Goal: Task Accomplishment & Management: Manage account settings

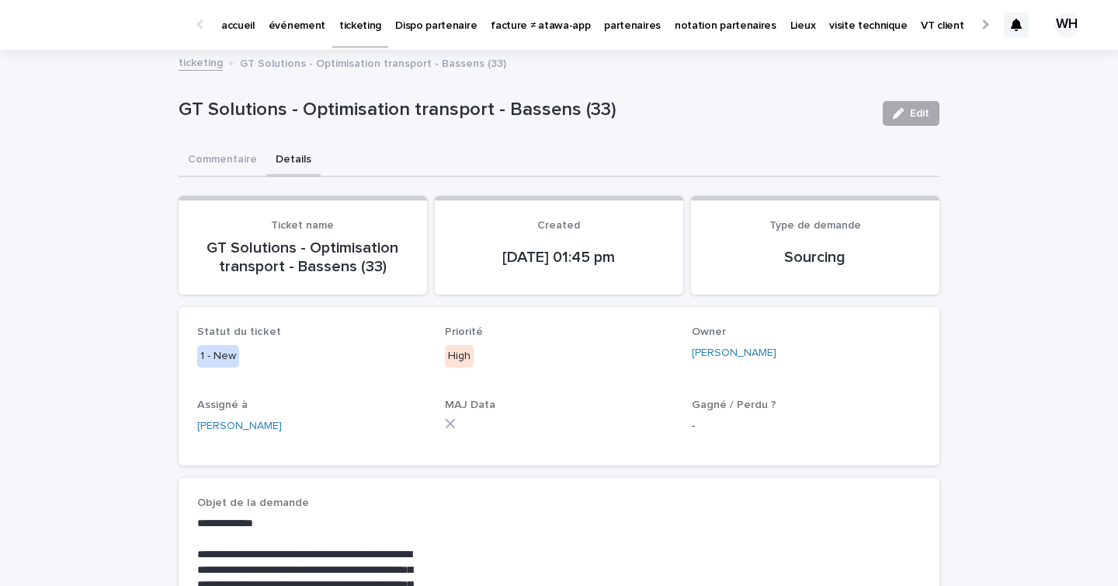
click at [918, 105] on button "Edit" at bounding box center [911, 113] width 57 height 25
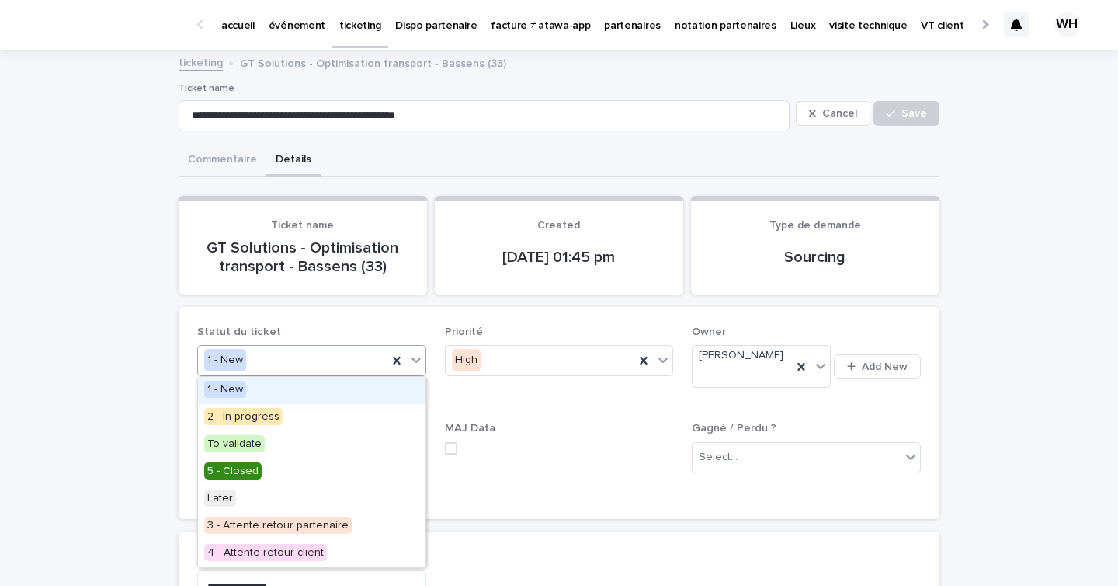
click at [413, 360] on icon at bounding box center [416, 359] width 9 height 5
click at [356, 415] on div "2 - In progress" at bounding box center [312, 417] width 228 height 27
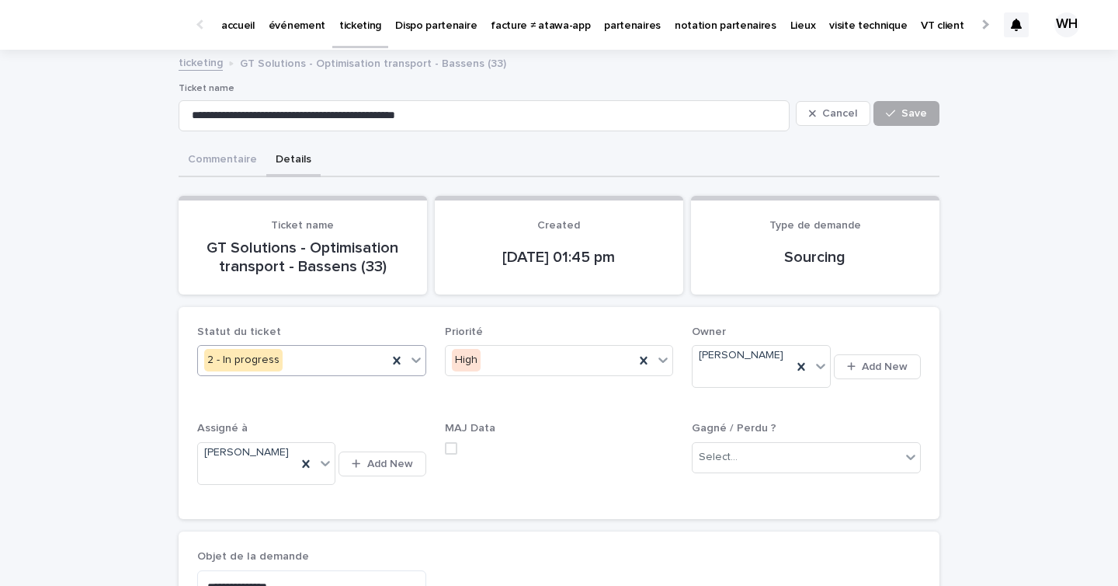
click at [884, 116] on button "Save" at bounding box center [907, 113] width 66 height 25
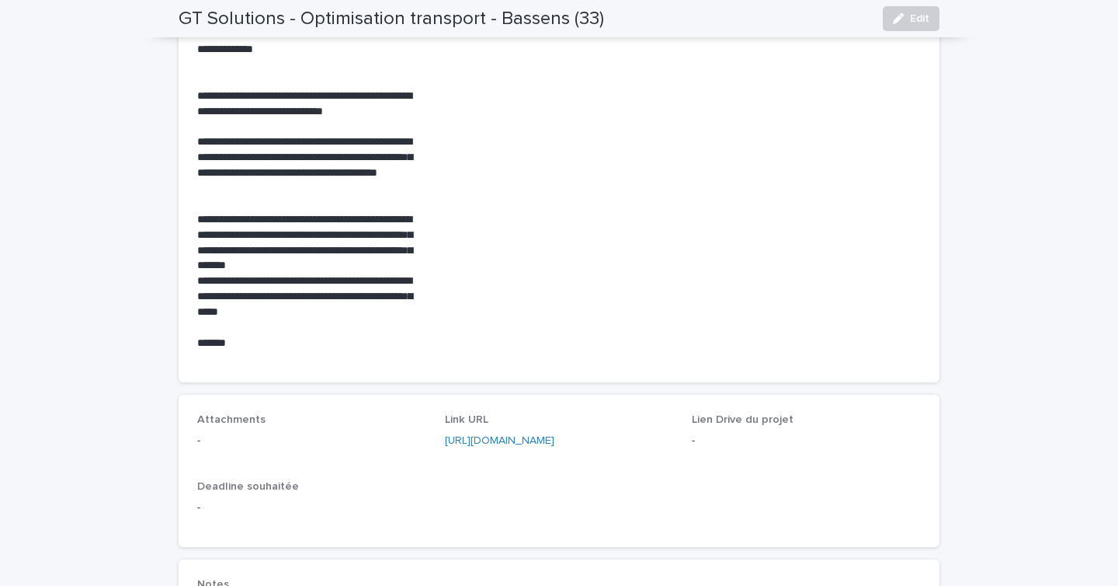
scroll to position [575, 0]
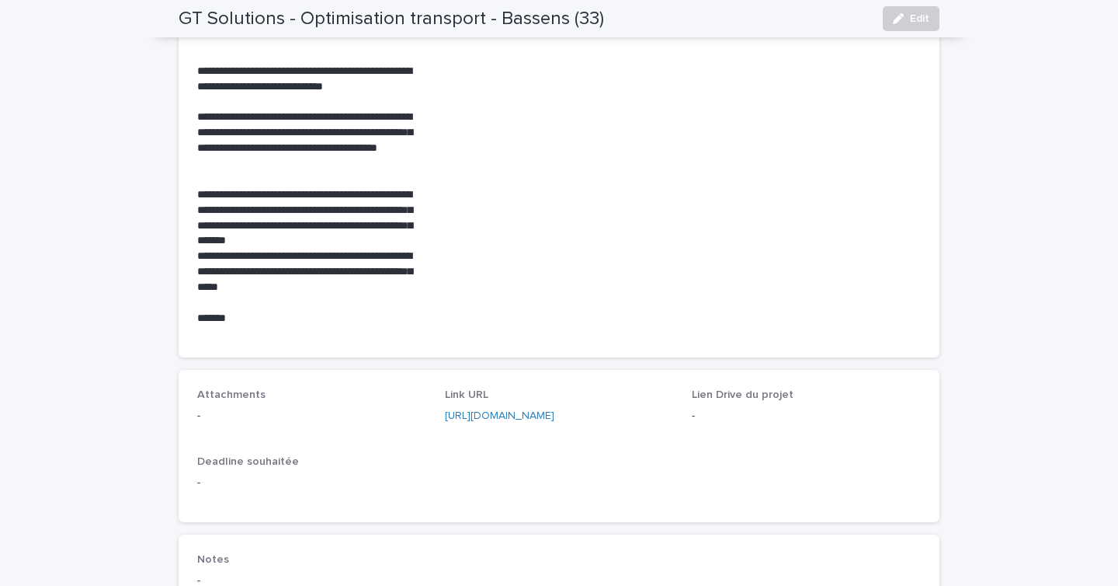
click at [602, 423] on div "[URL][DOMAIN_NAME]" at bounding box center [559, 416] width 229 height 16
click at [554, 411] on link "[URL][DOMAIN_NAME]" at bounding box center [499, 415] width 109 height 11
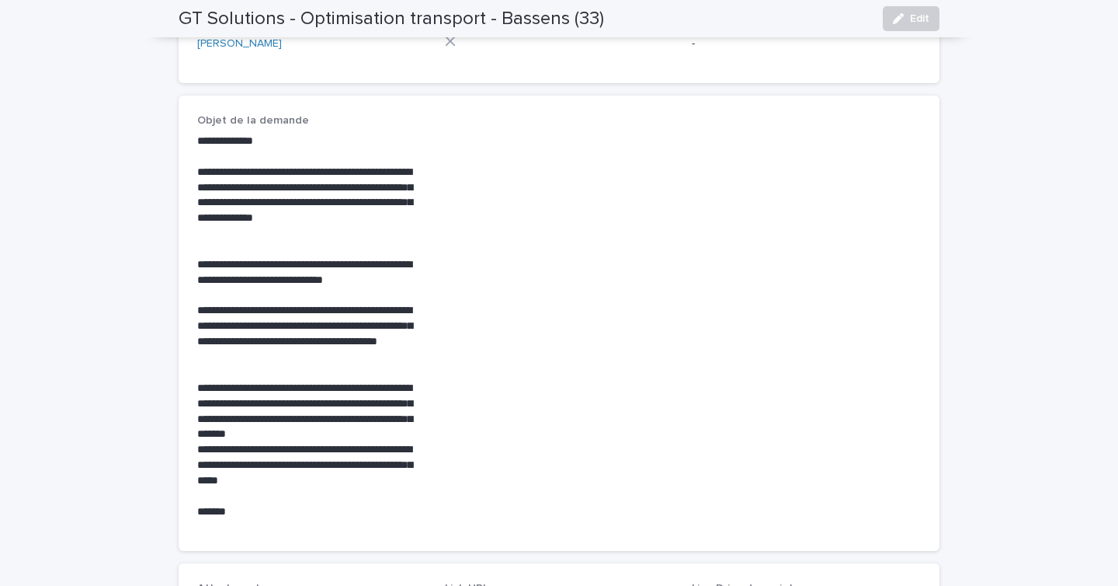
scroll to position [378, 0]
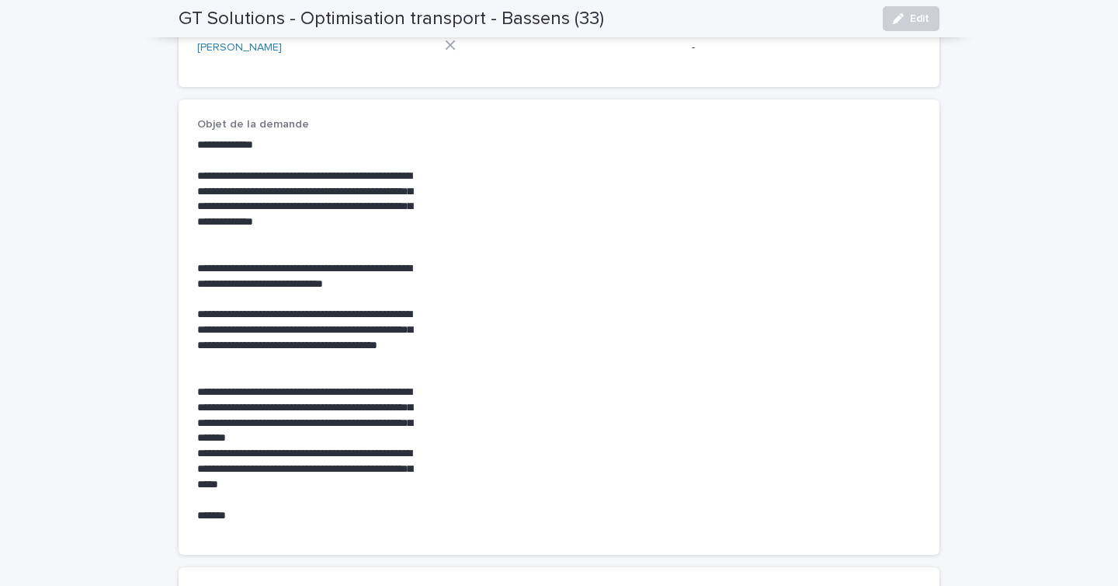
click at [301, 481] on p "**********" at bounding box center [311, 469] width 229 height 47
click at [318, 459] on p "**********" at bounding box center [311, 469] width 229 height 47
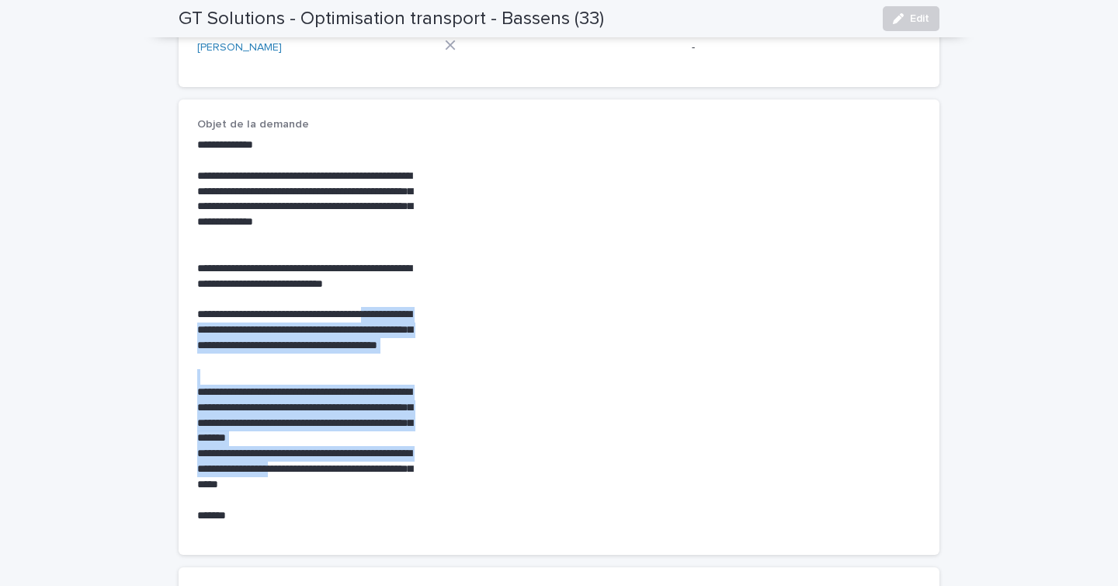
drag, startPoint x: 304, startPoint y: 475, endPoint x: 191, endPoint y: 326, distance: 186.8
click at [190, 323] on div "**********" at bounding box center [559, 326] width 761 height 455
drag, startPoint x: 318, startPoint y: 485, endPoint x: 188, endPoint y: 319, distance: 210.2
click at [188, 319] on div "**********" at bounding box center [559, 326] width 761 height 455
copy div "**********"
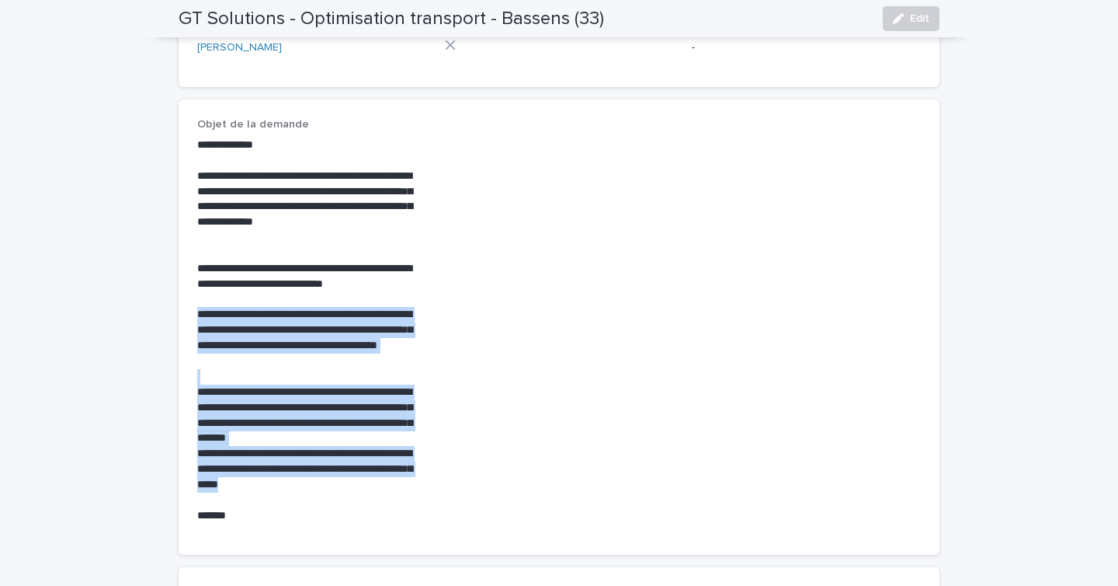
click at [436, 216] on div "**********" at bounding box center [559, 327] width 724 height 418
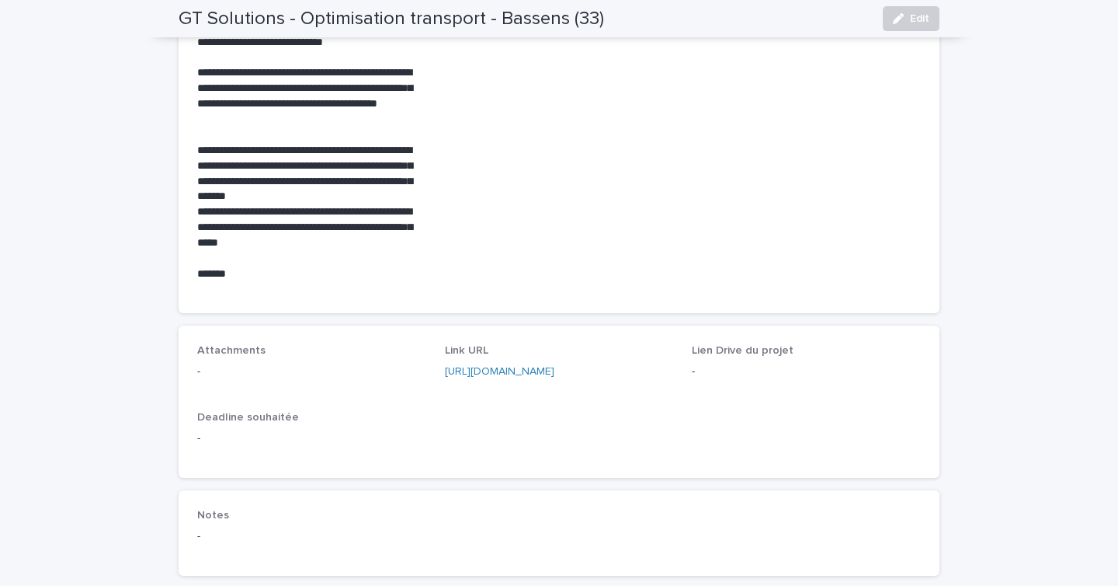
scroll to position [646, 0]
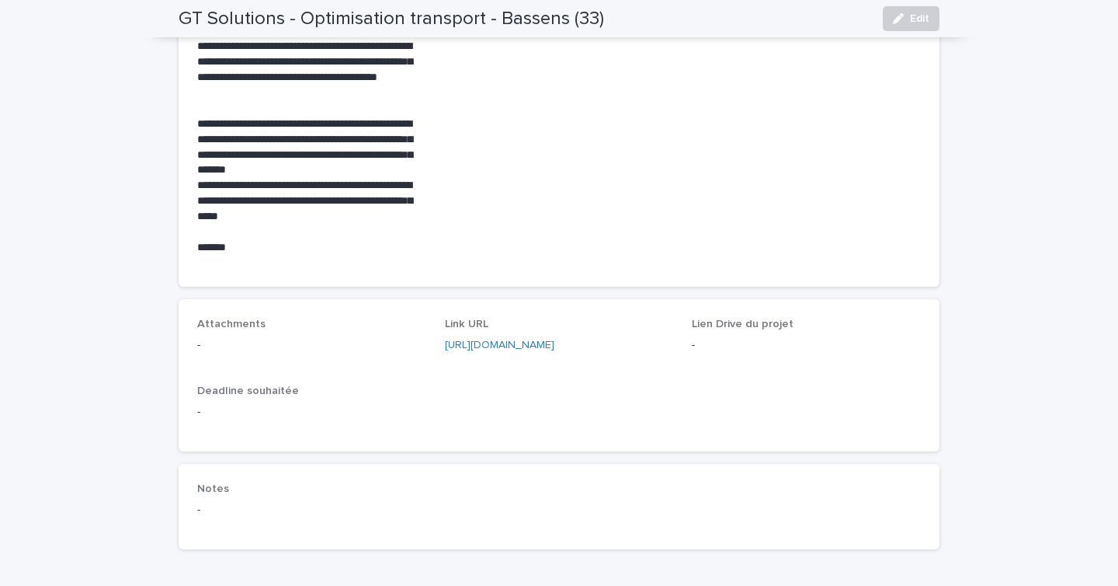
click at [510, 350] on div "[URL][DOMAIN_NAME]" at bounding box center [559, 345] width 229 height 16
click at [515, 344] on link "[URL][DOMAIN_NAME]" at bounding box center [499, 344] width 109 height 11
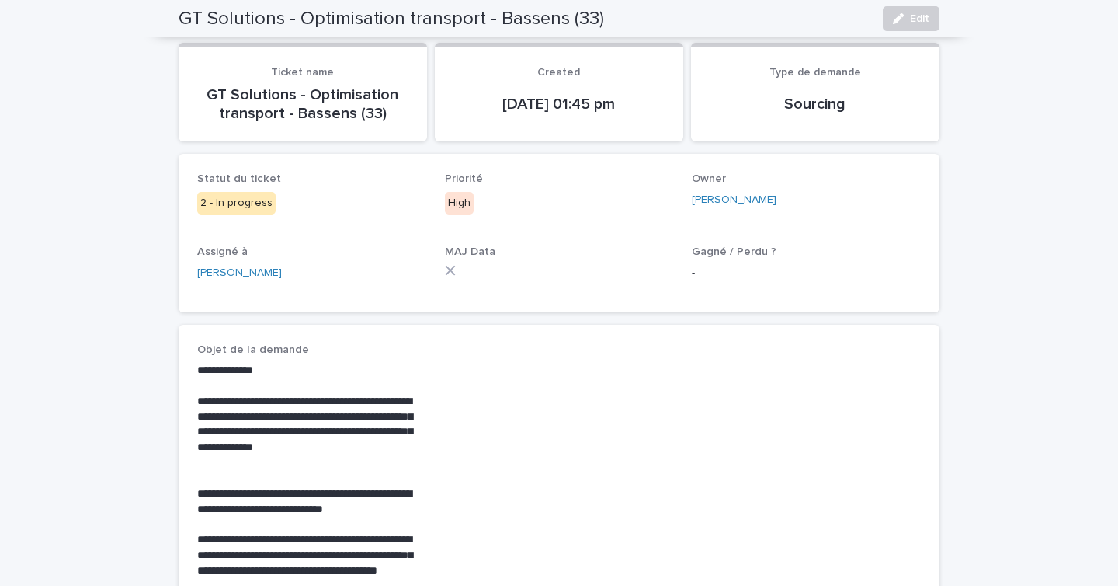
scroll to position [0, 0]
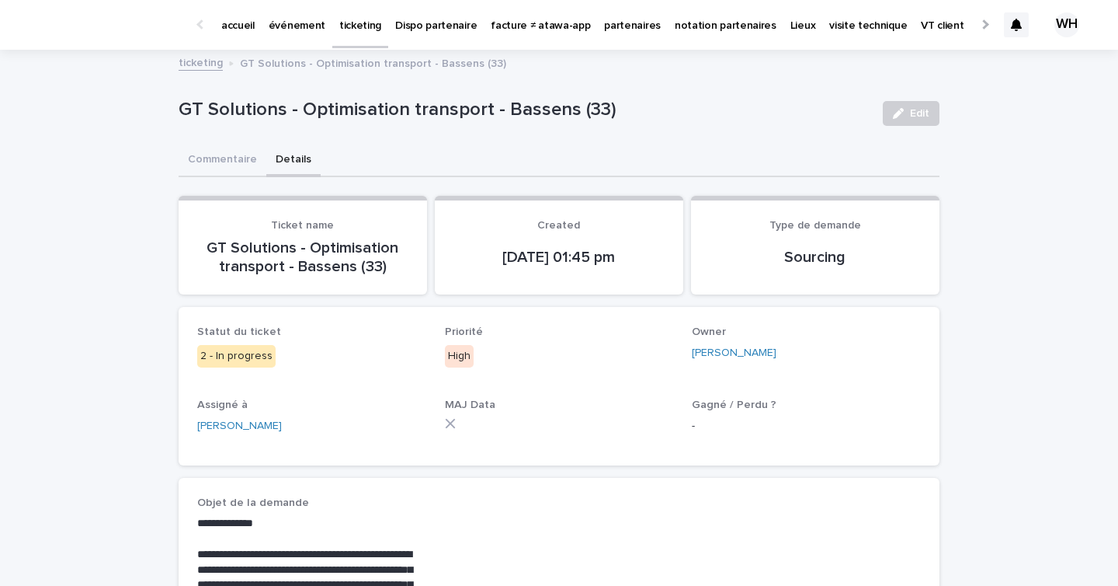
click at [604, 12] on p "partenaires" at bounding box center [632, 16] width 57 height 33
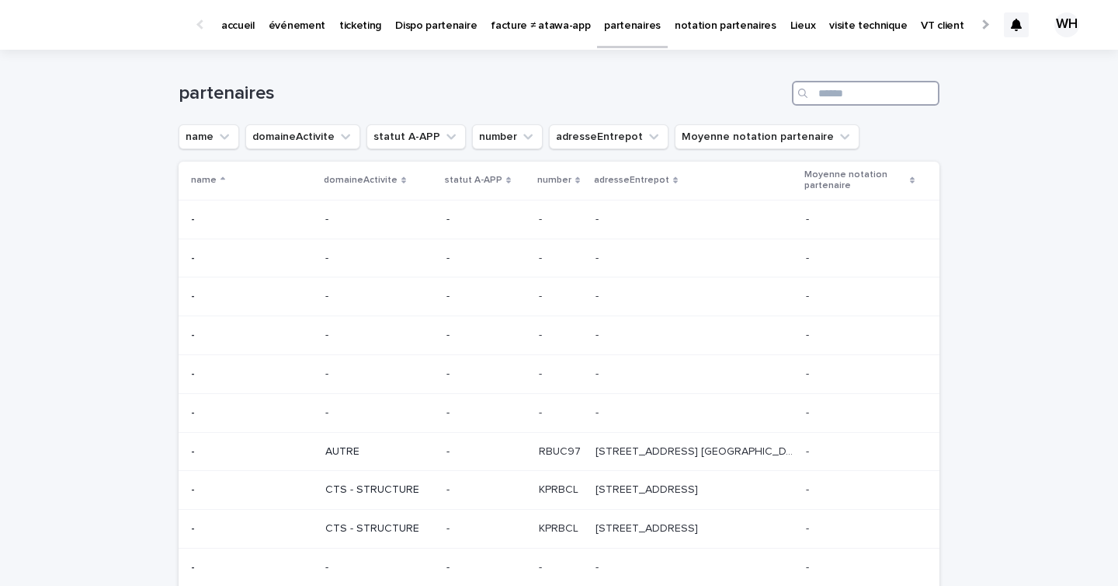
click at [862, 89] on input "Search" at bounding box center [866, 93] width 148 height 25
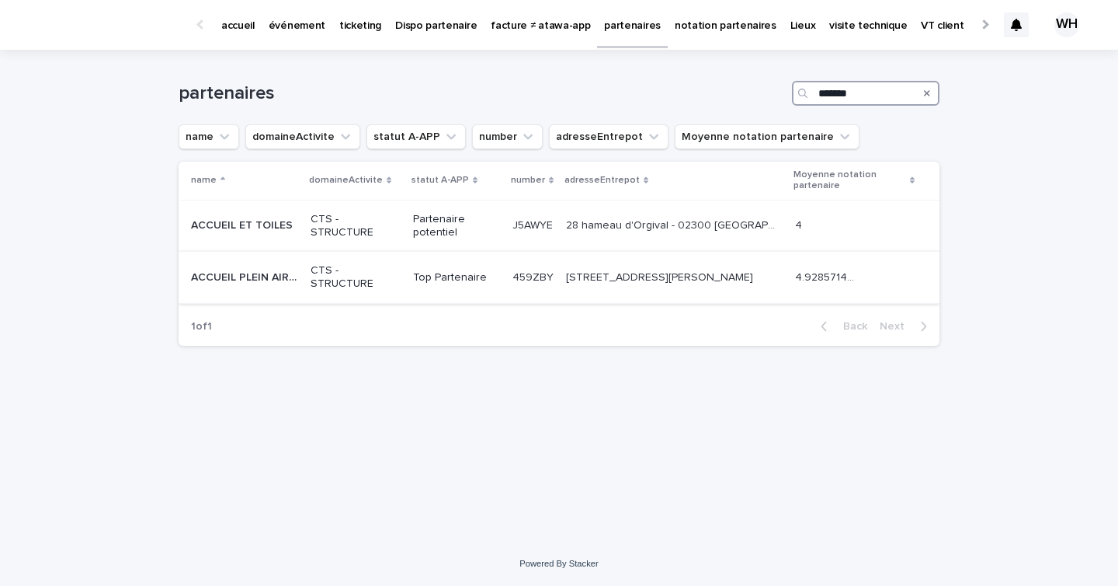
type input "*******"
click at [354, 268] on p "CTS - STRUCTURE" at bounding box center [356, 277] width 90 height 26
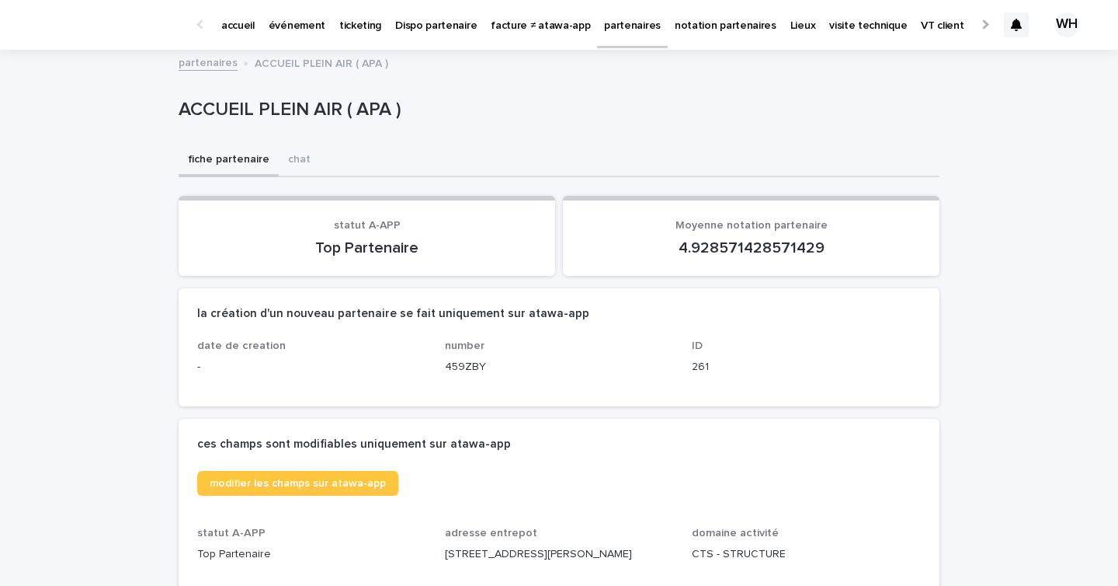
click at [280, 16] on p "événement" at bounding box center [297, 16] width 57 height 33
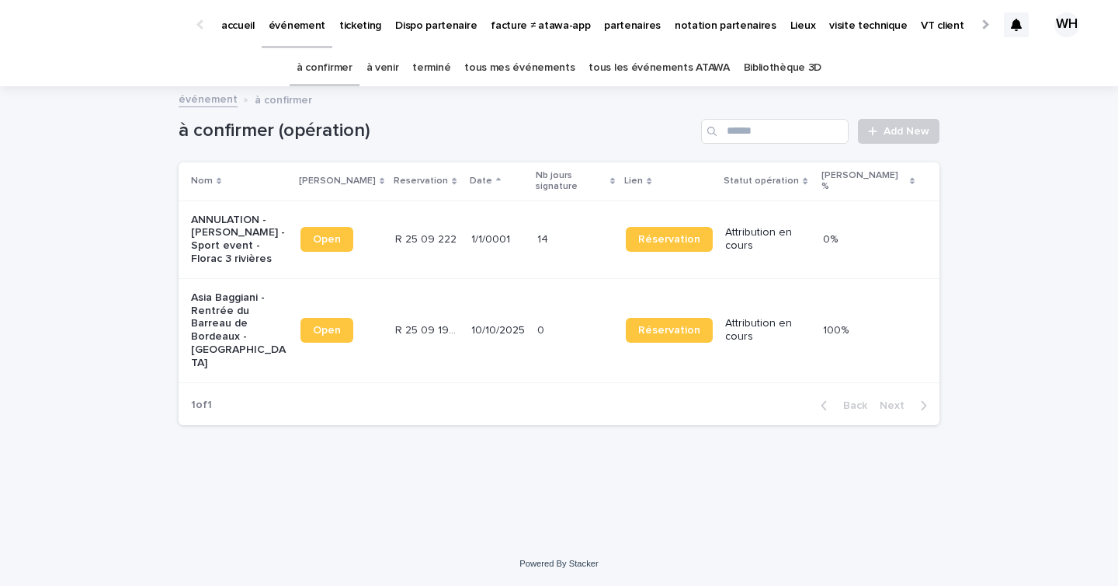
click at [364, 20] on p "ticketing" at bounding box center [360, 16] width 42 height 33
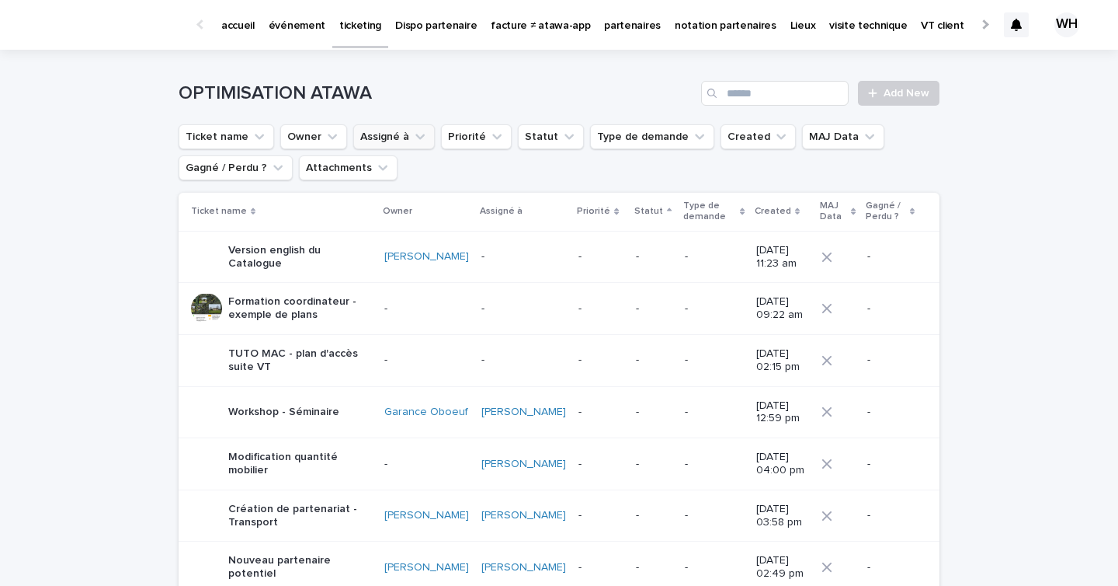
click at [412, 139] on icon "Assigné à" at bounding box center [420, 137] width 16 height 16
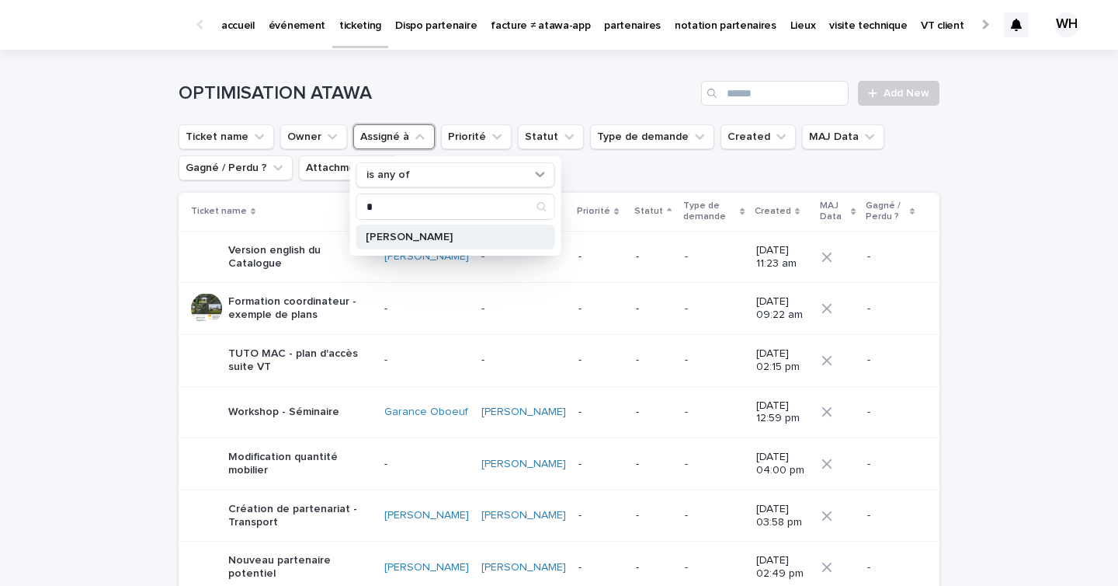
type input "*"
click at [419, 231] on p "[PERSON_NAME]" at bounding box center [448, 236] width 165 height 11
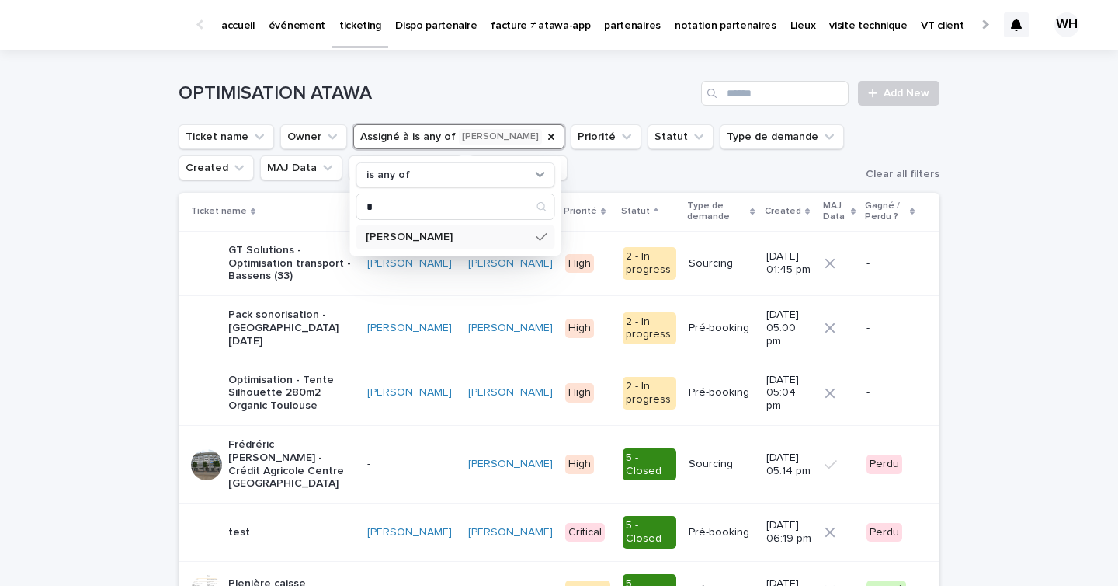
click at [372, 283] on td "[PERSON_NAME]" at bounding box center [411, 263] width 100 height 64
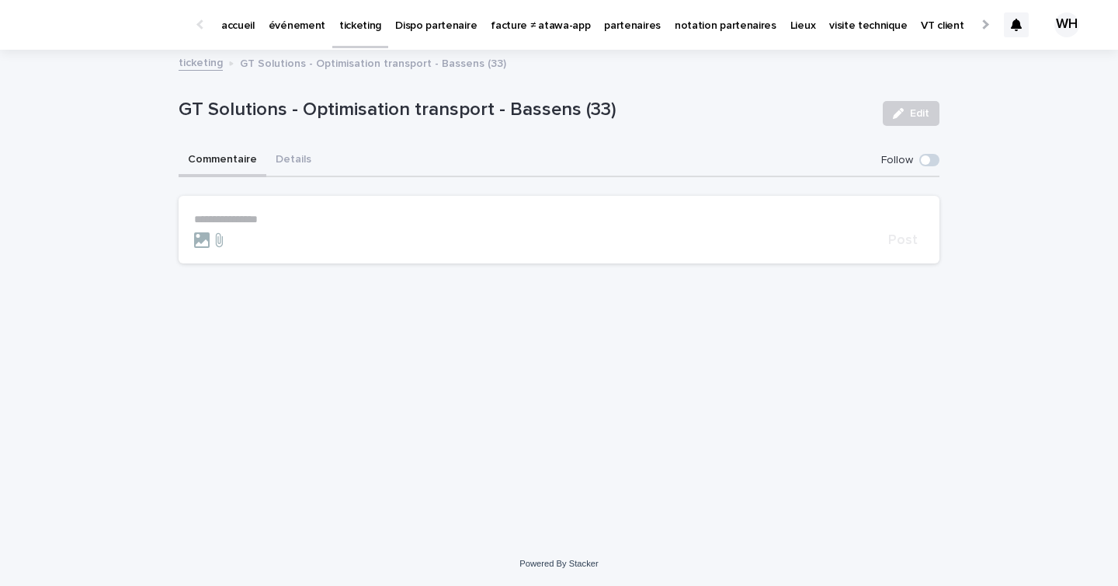
click at [360, 214] on p "**********" at bounding box center [559, 219] width 730 height 13
click at [264, 245] on span "[PERSON_NAME]" at bounding box center [242, 240] width 87 height 11
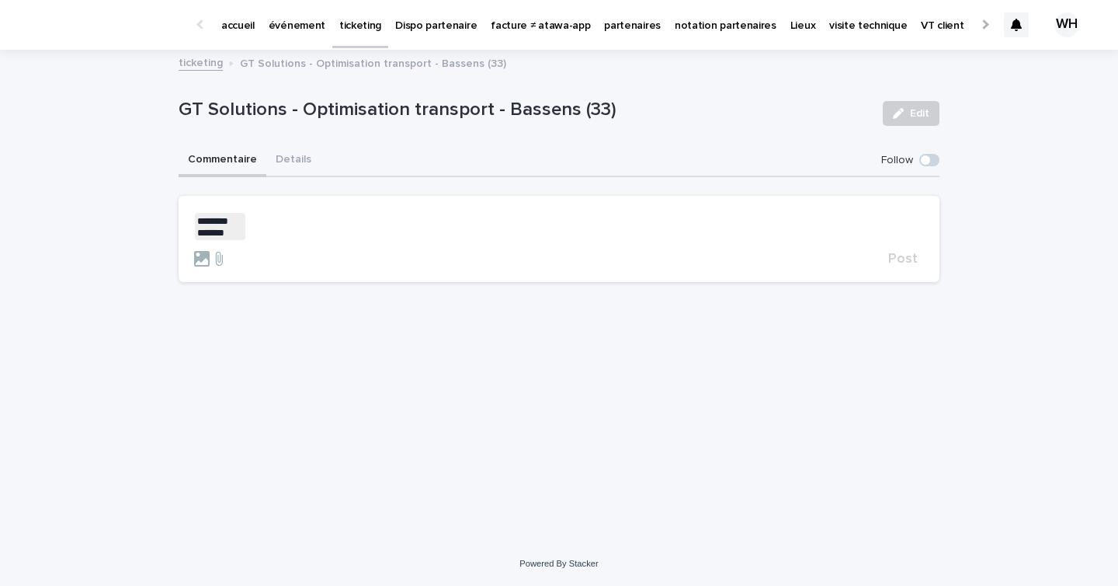
click at [290, 228] on p "﻿ * ******* ******* ﻿ ﻿" at bounding box center [559, 226] width 730 height 27
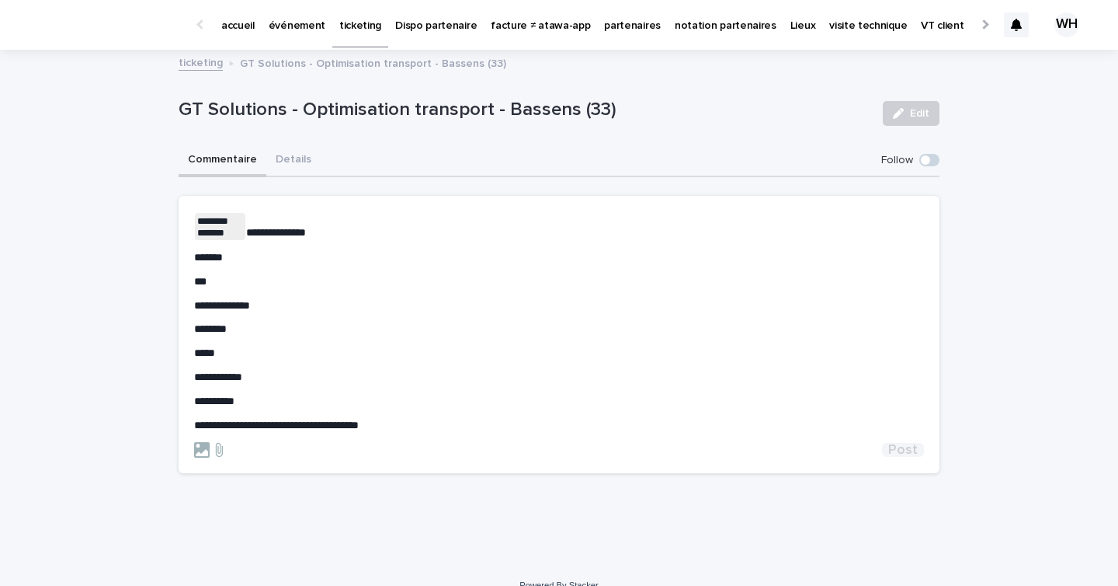
click at [906, 452] on span "Post" at bounding box center [903, 450] width 30 height 14
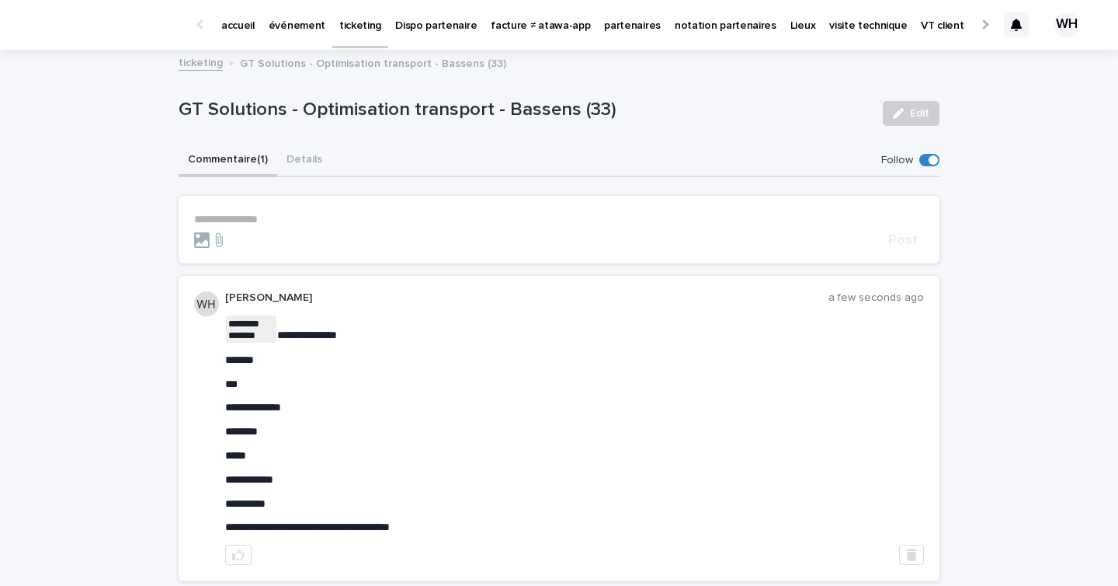
click at [294, 25] on p "événement" at bounding box center [297, 16] width 57 height 33
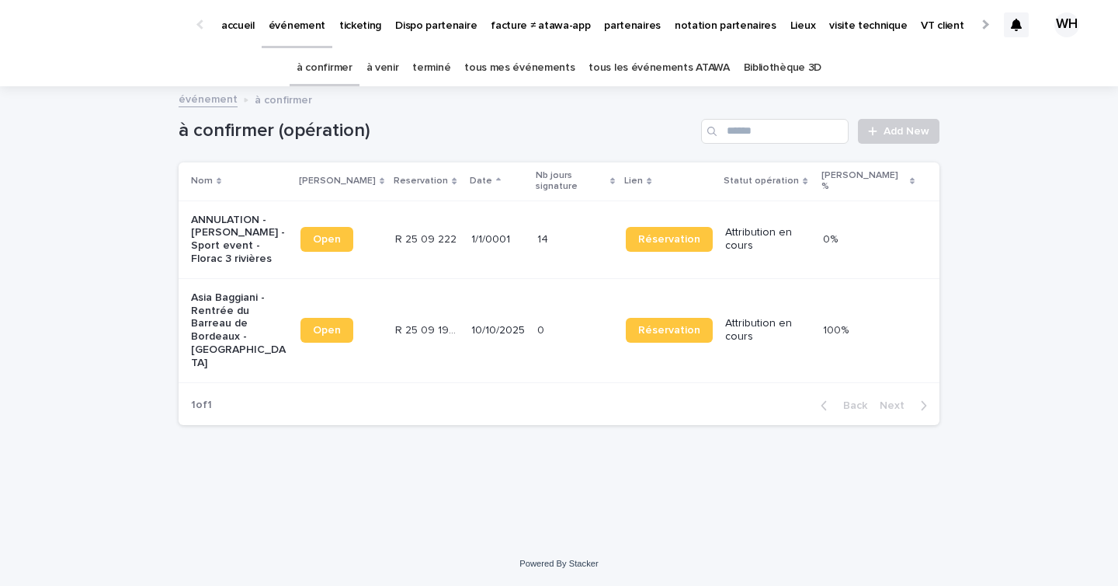
click at [349, 7] on p "ticketing" at bounding box center [360, 16] width 42 height 33
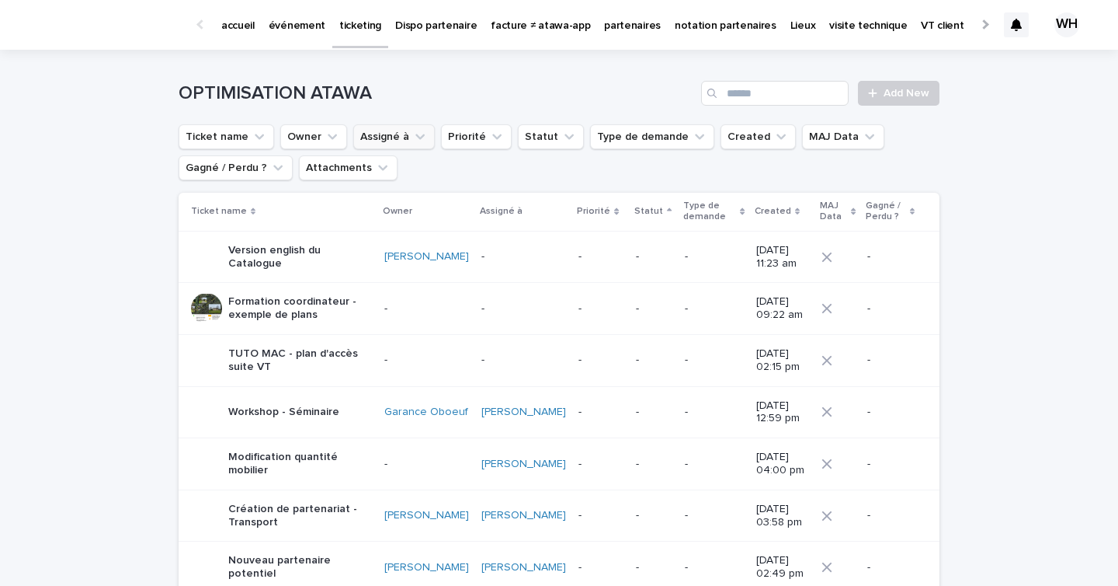
click at [388, 131] on button "Assigné à" at bounding box center [394, 136] width 82 height 25
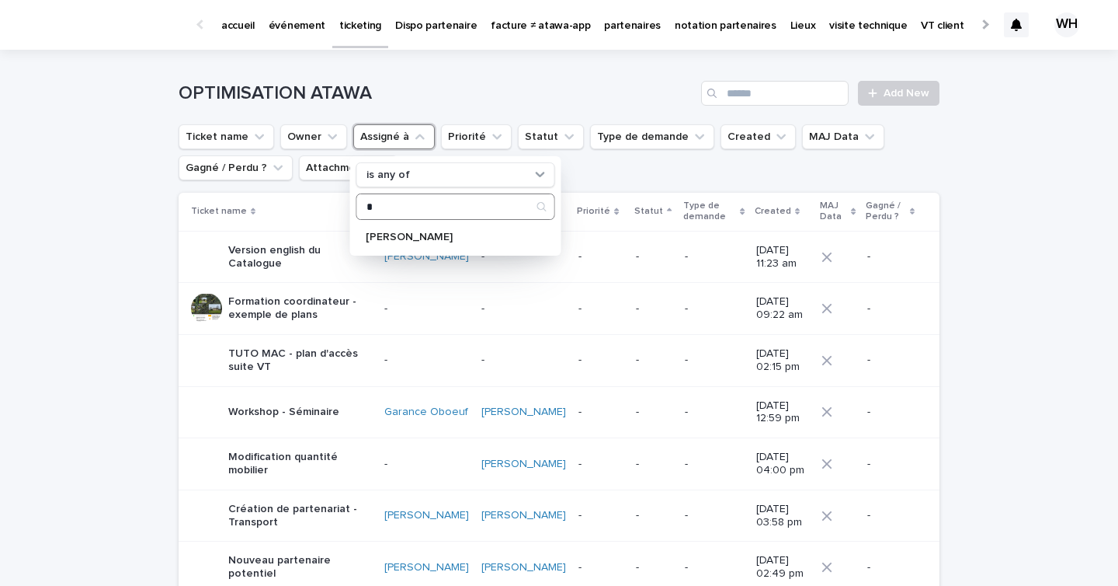
type input "*******"
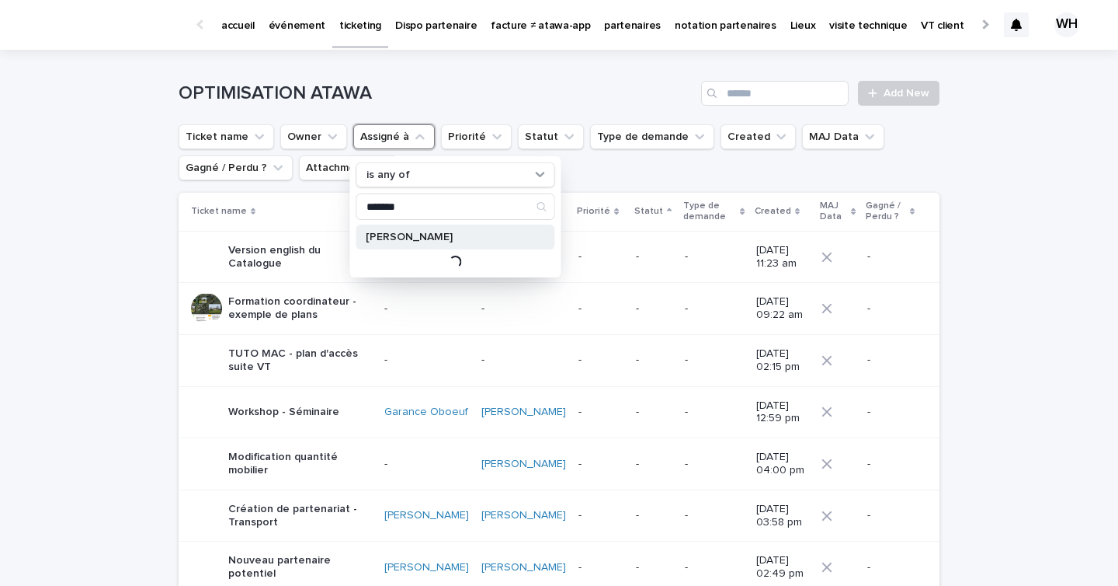
click at [468, 249] on div "[PERSON_NAME]" at bounding box center [455, 236] width 199 height 25
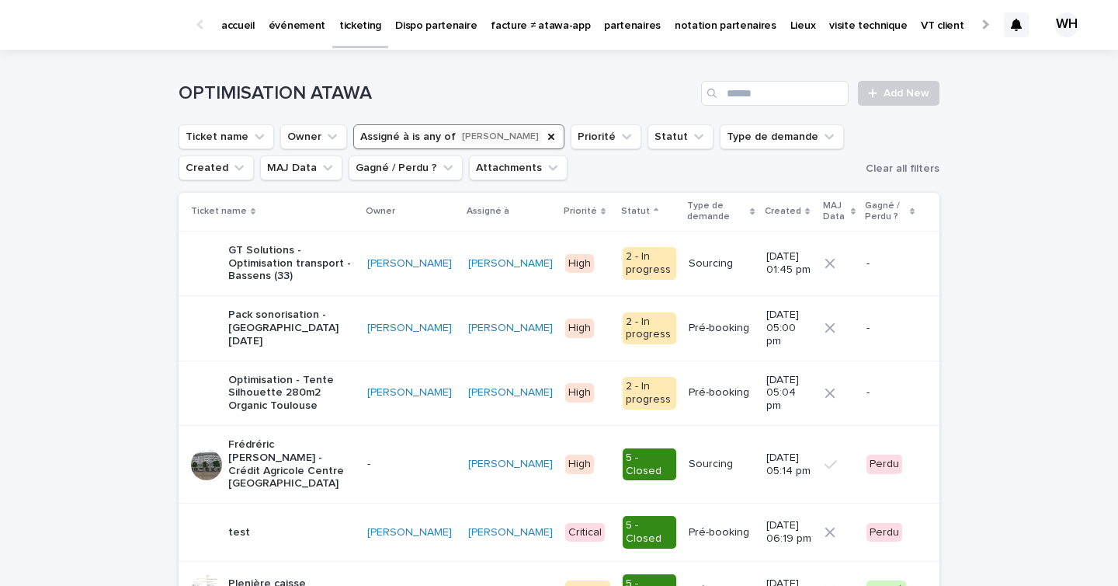
click at [327, 319] on p "Pack sonorisation - [GEOGRAPHIC_DATA] [DATE]" at bounding box center [291, 327] width 127 height 39
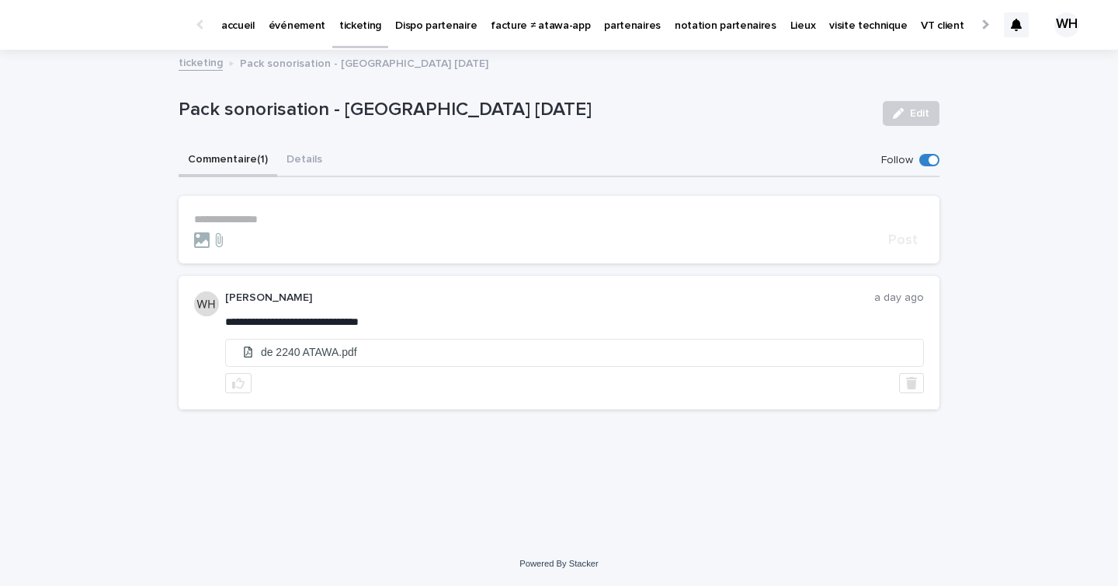
click at [620, 26] on p "partenaires" at bounding box center [632, 16] width 57 height 33
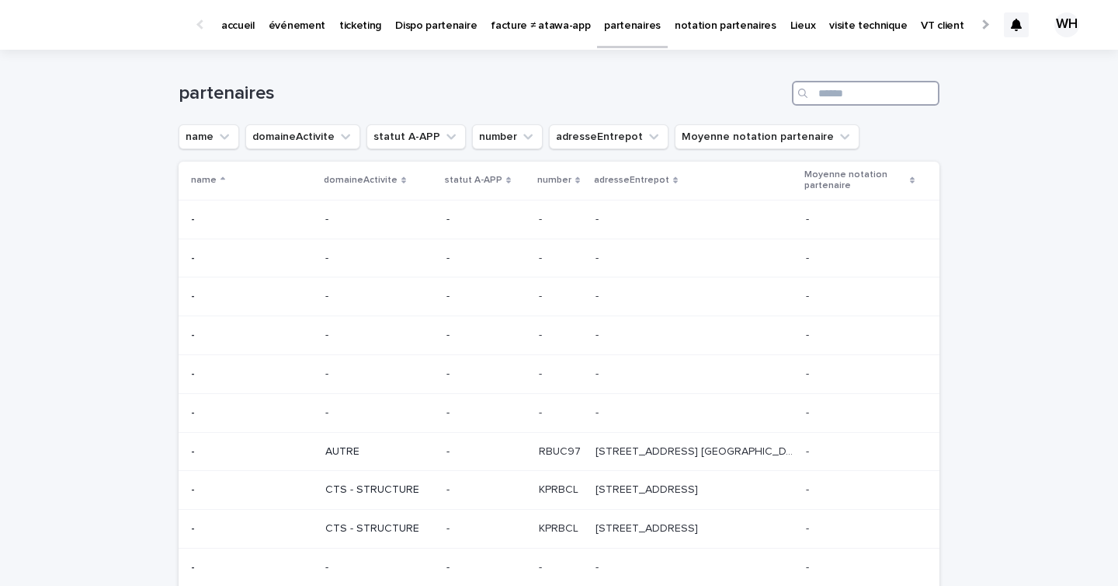
click at [888, 90] on input "Search" at bounding box center [866, 93] width 148 height 25
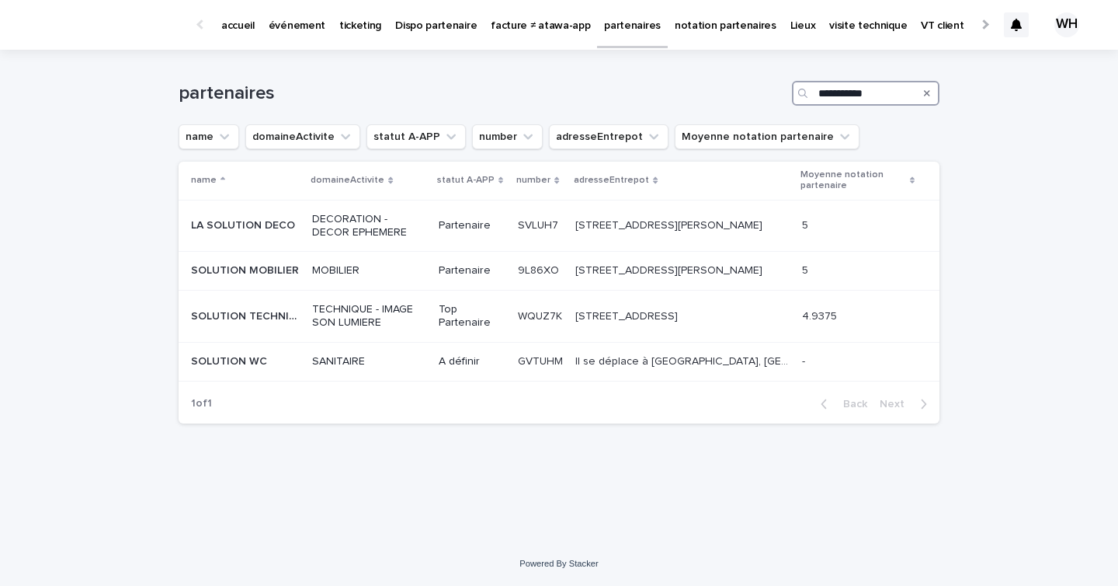
type input "**********"
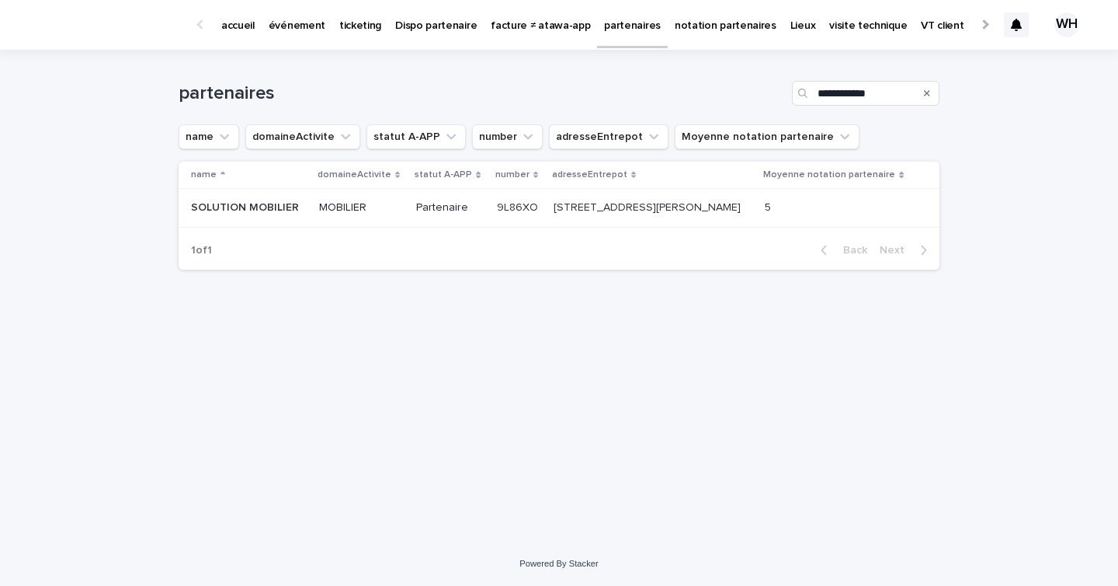
click at [558, 207] on td "110 Route de Longages, 31410 Noe 110 Route de Longages, 31410 Noe" at bounding box center [653, 208] width 212 height 39
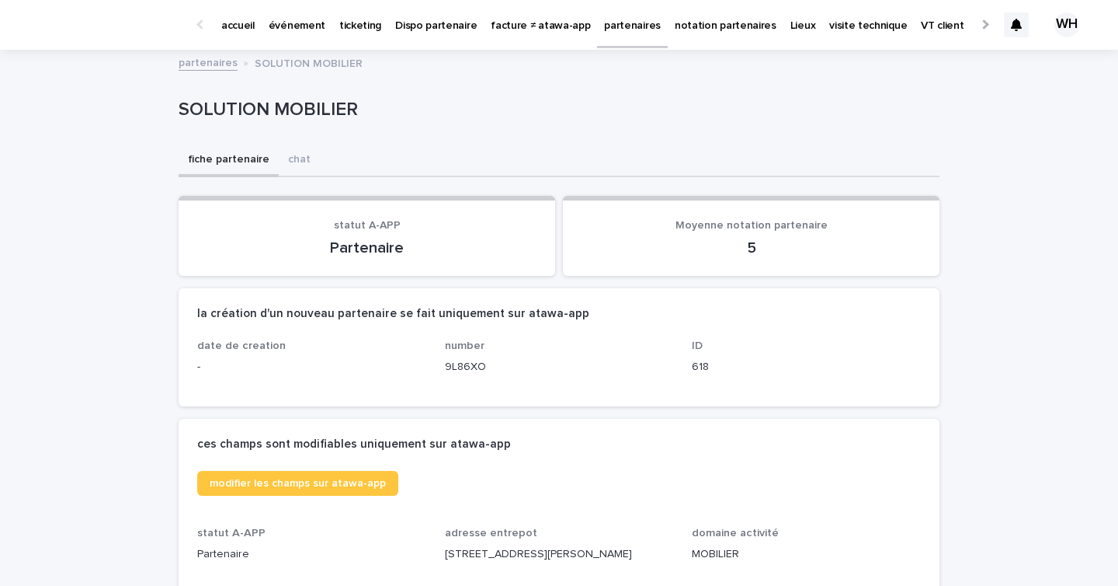
click at [308, 28] on p "événement" at bounding box center [297, 16] width 57 height 33
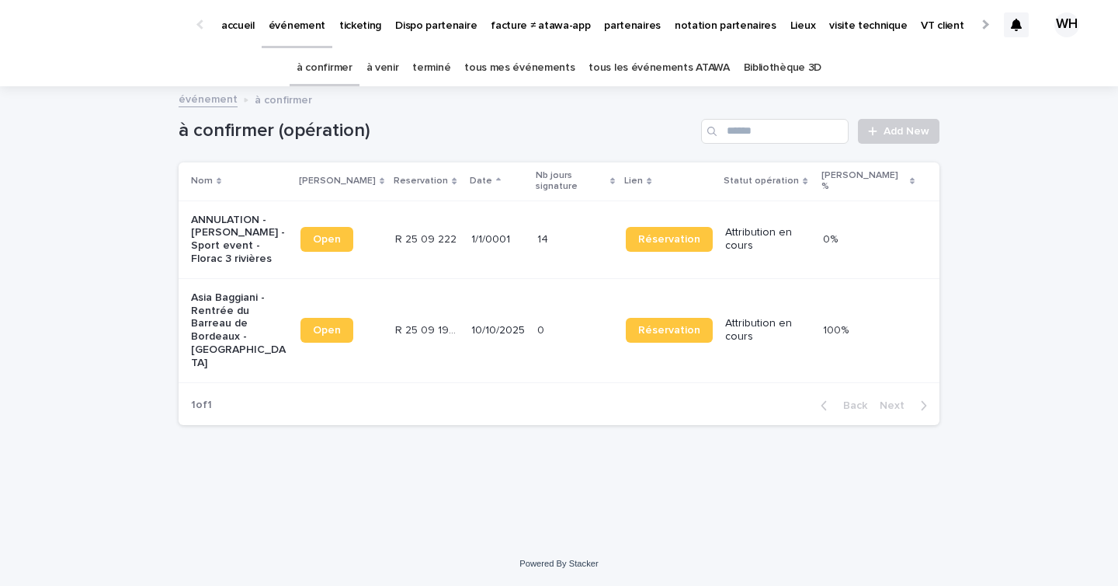
click at [297, 21] on p "événement" at bounding box center [297, 16] width 57 height 33
click at [978, 17] on div at bounding box center [983, 24] width 25 height 48
click at [958, 30] on div "Mon profil" at bounding box center [990, 16] width 64 height 33
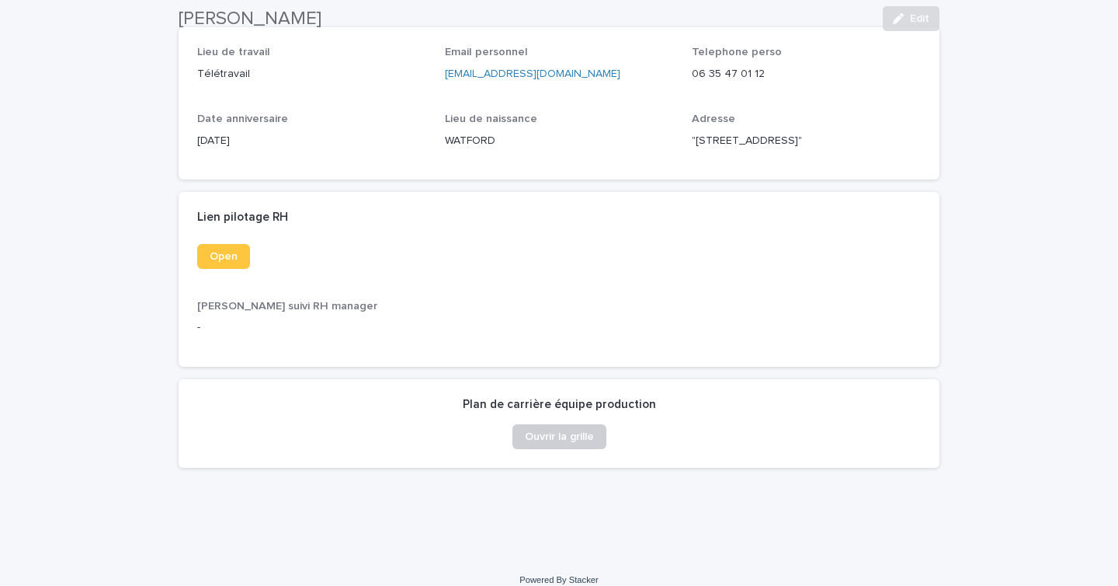
scroll to position [326, 0]
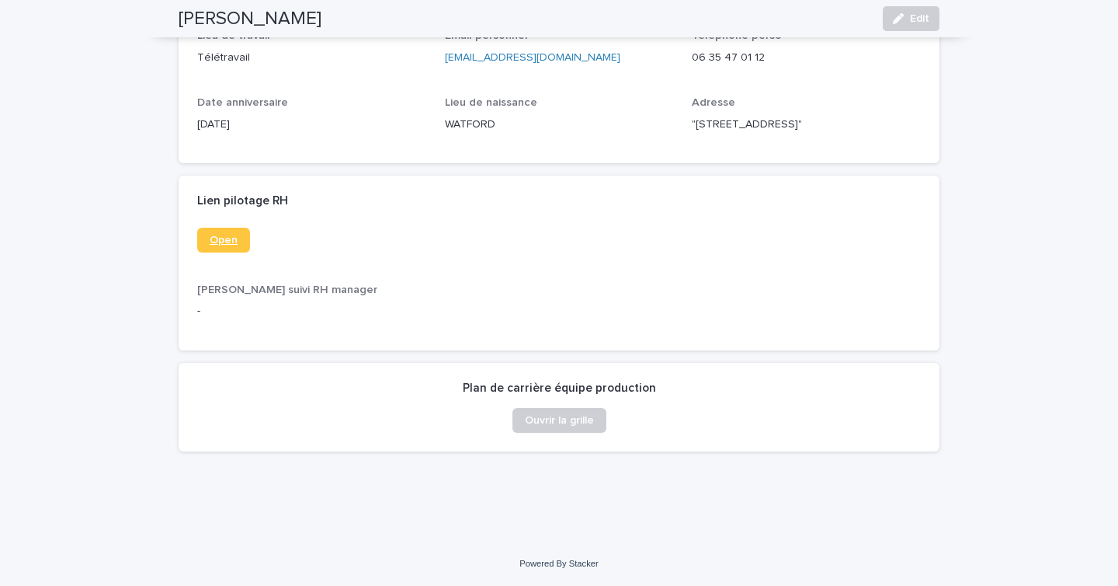
click at [222, 248] on link "Open" at bounding box center [223, 240] width 53 height 25
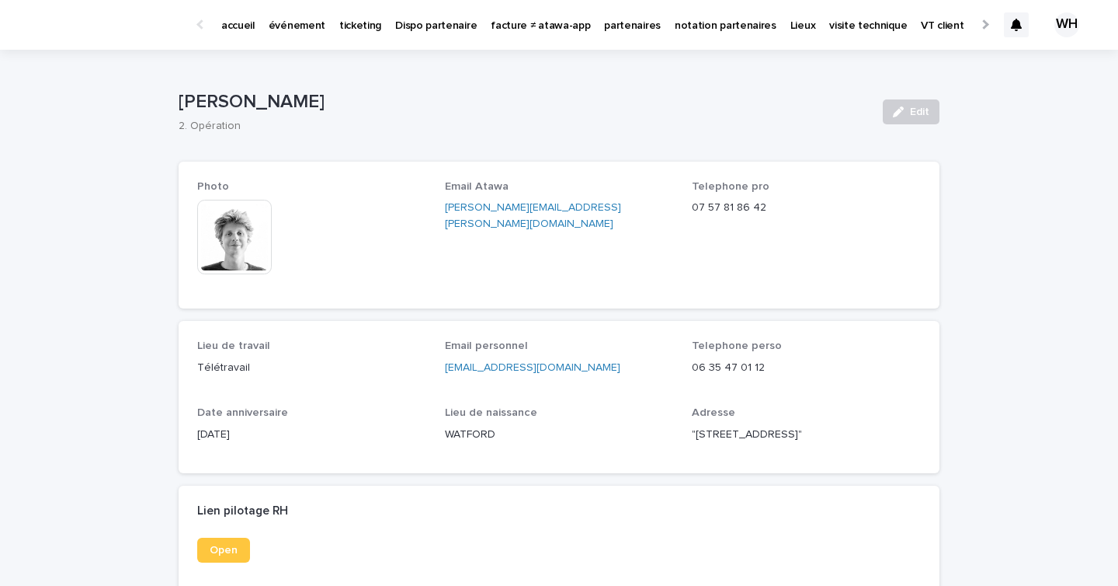
click at [239, 18] on p "accueil" at bounding box center [237, 16] width 33 height 33
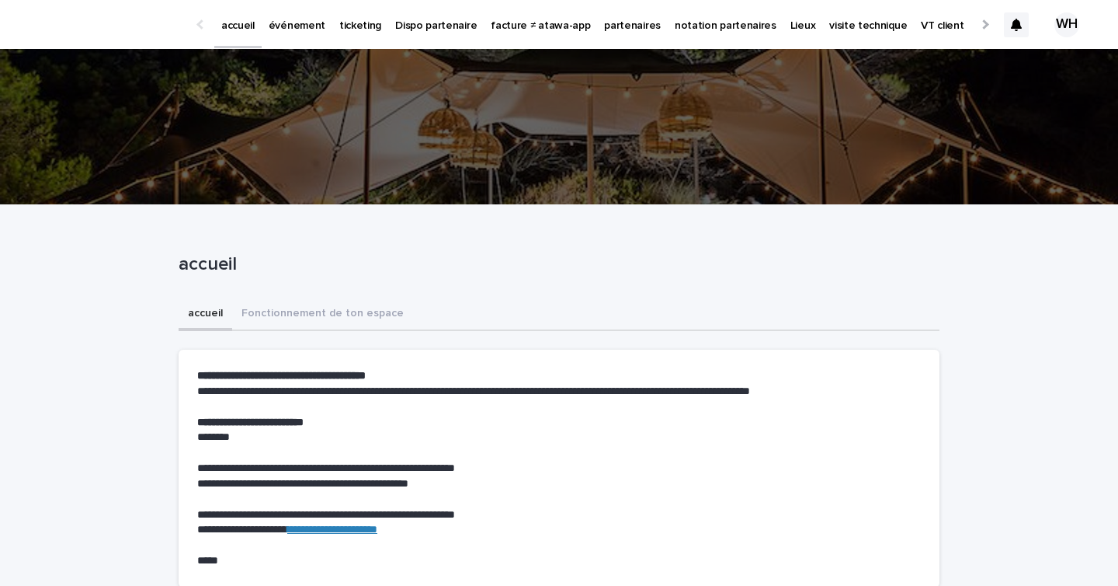
click at [299, 27] on p "événement" at bounding box center [297, 16] width 57 height 33
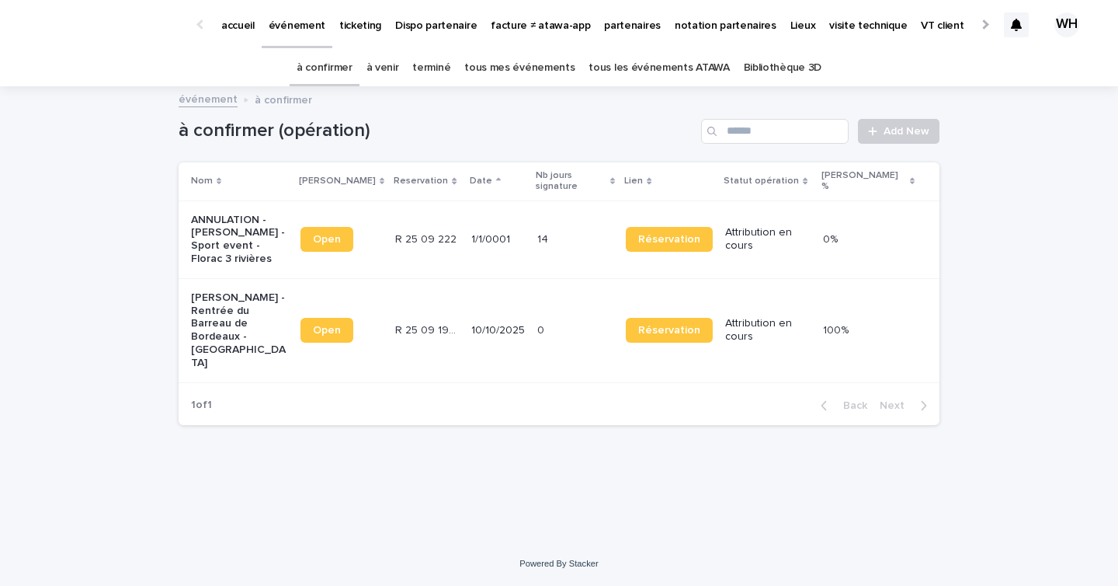
click at [979, 23] on div at bounding box center [984, 24] width 10 height 10
click at [964, 23] on p "Mon profil" at bounding box center [989, 16] width 50 height 33
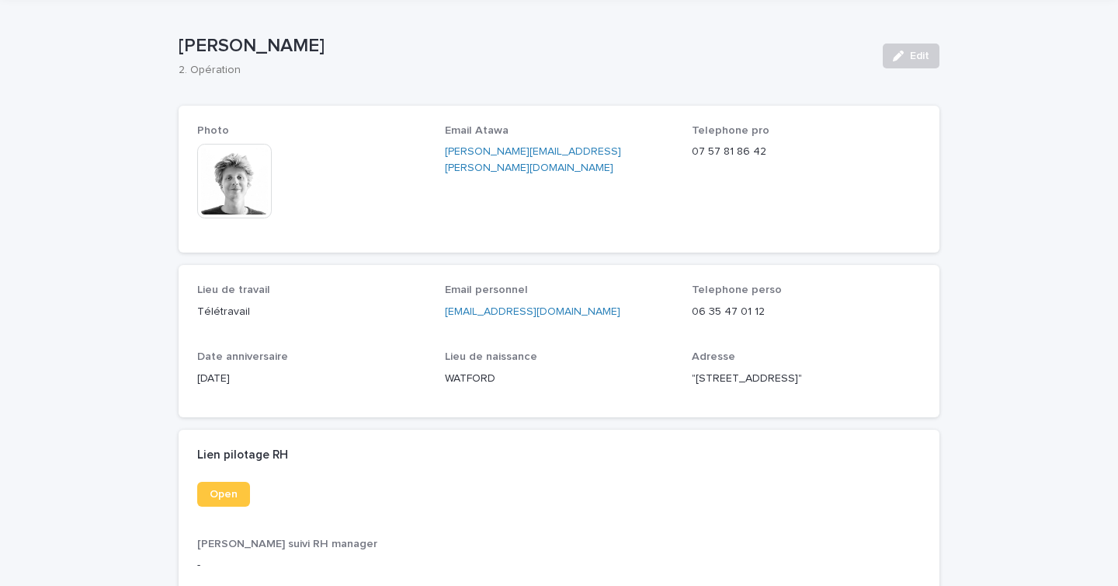
scroll to position [91, 0]
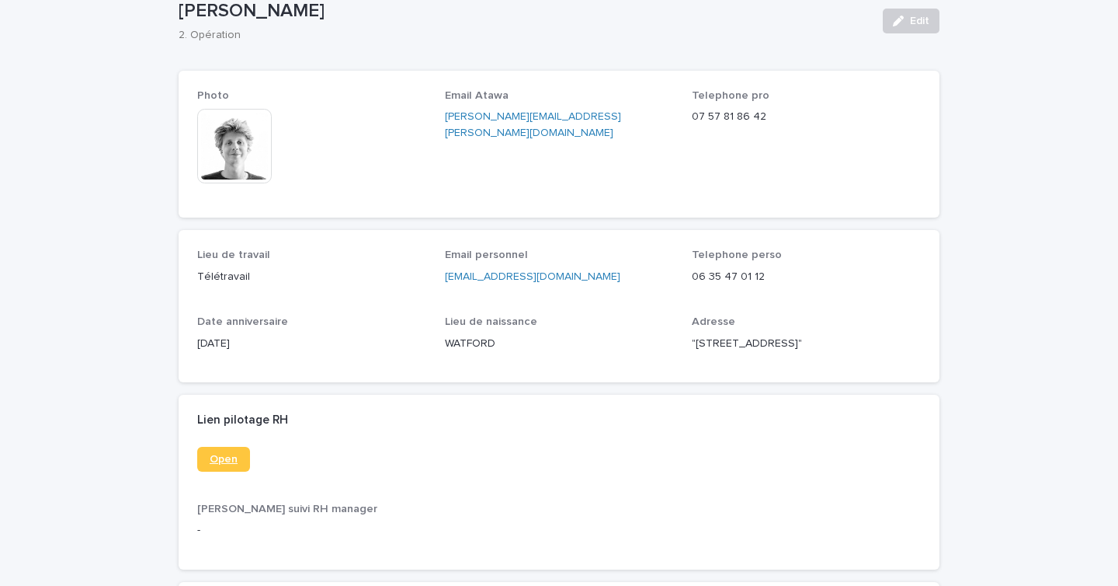
click at [226, 464] on span "Open" at bounding box center [224, 459] width 28 height 11
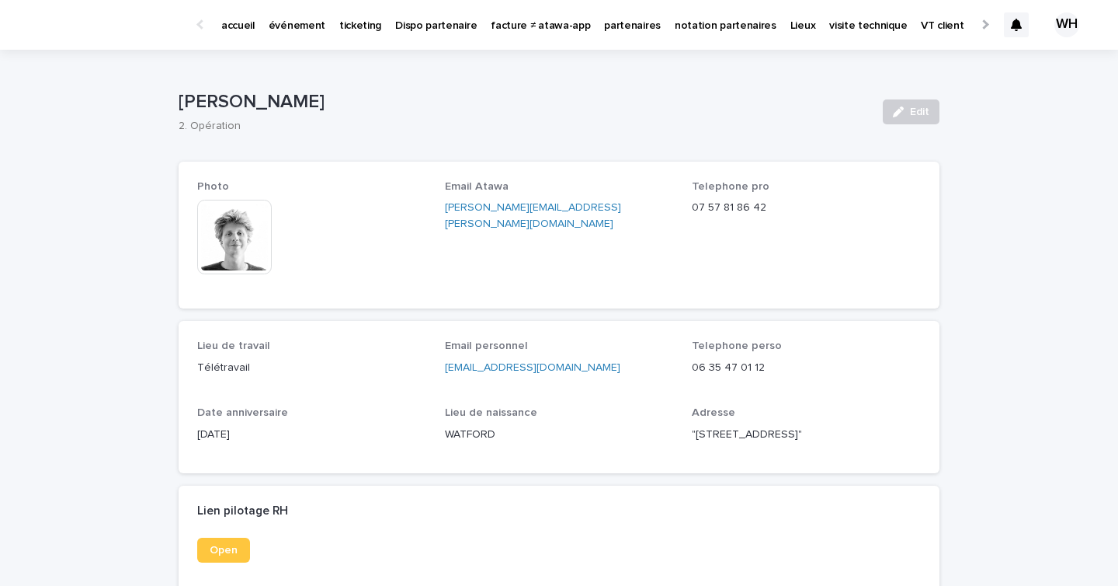
click at [291, 21] on p "événement" at bounding box center [297, 16] width 57 height 33
